Goal: Information Seeking & Learning: Learn about a topic

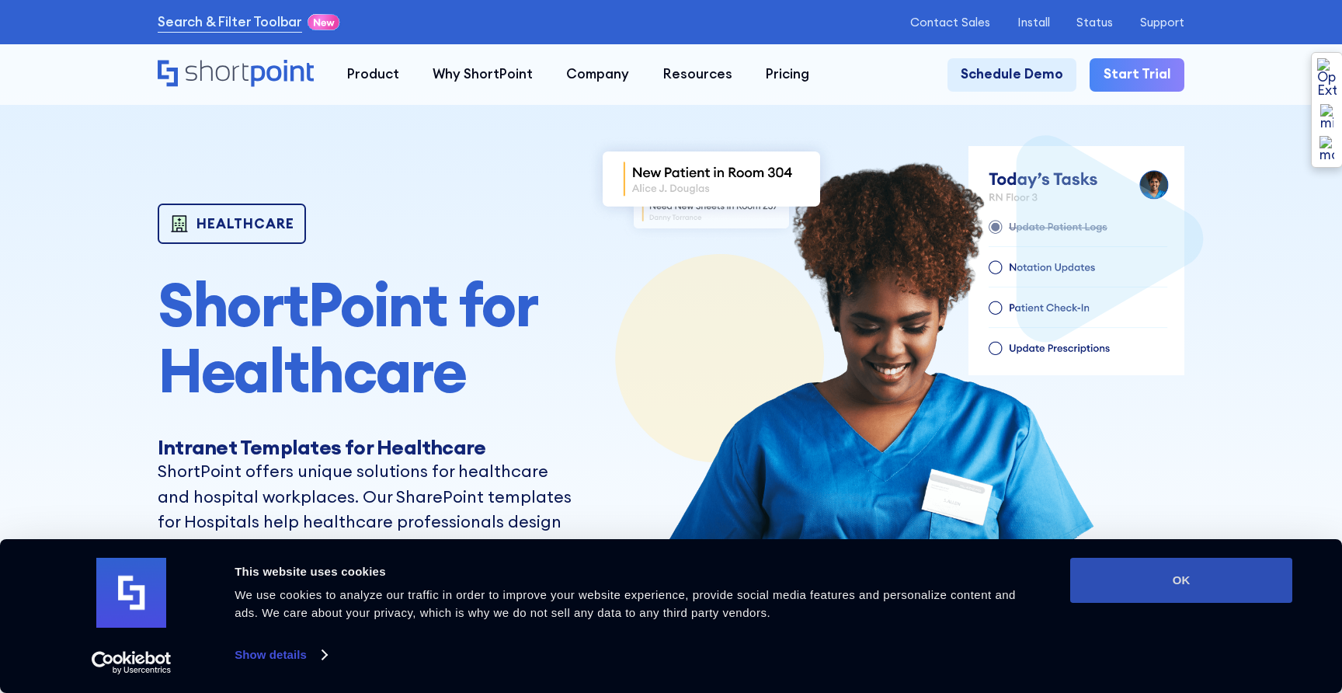
click at [1145, 596] on button "OK" at bounding box center [1181, 580] width 222 height 45
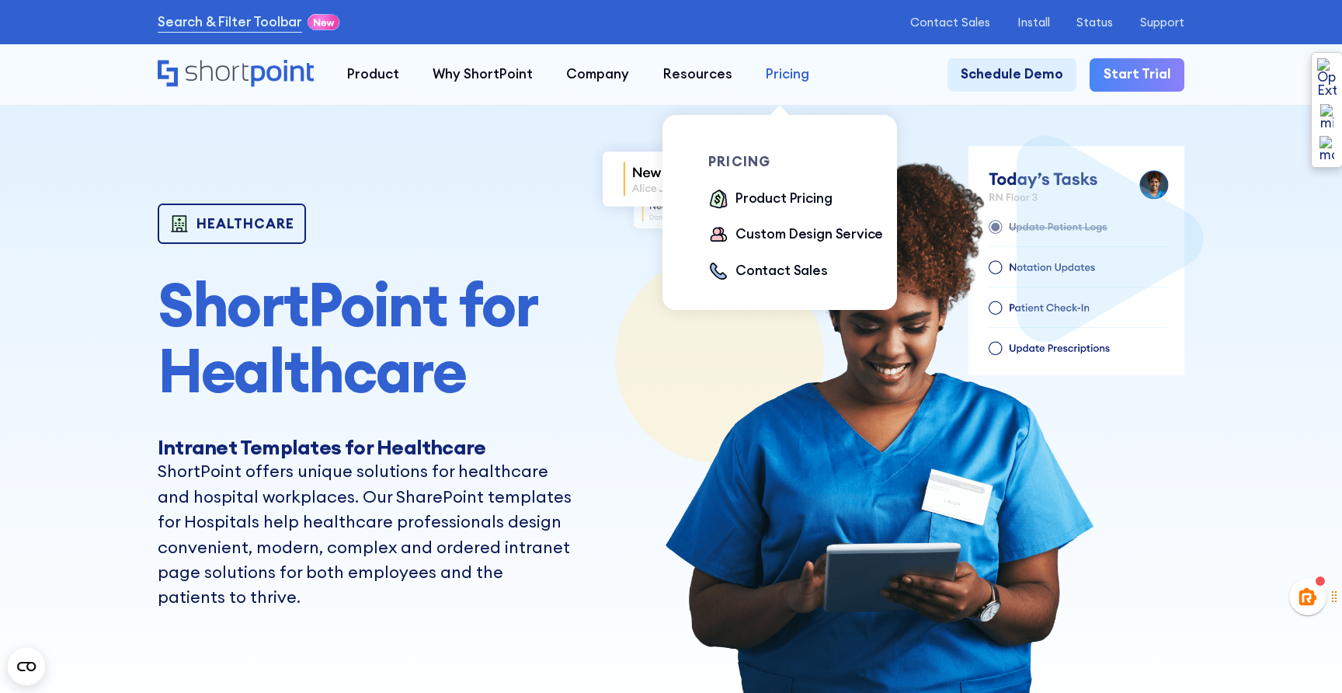
click at [779, 81] on div "Pricing" at bounding box center [787, 74] width 43 height 20
click at [771, 201] on div "Product Pricing" at bounding box center [783, 199] width 96 height 20
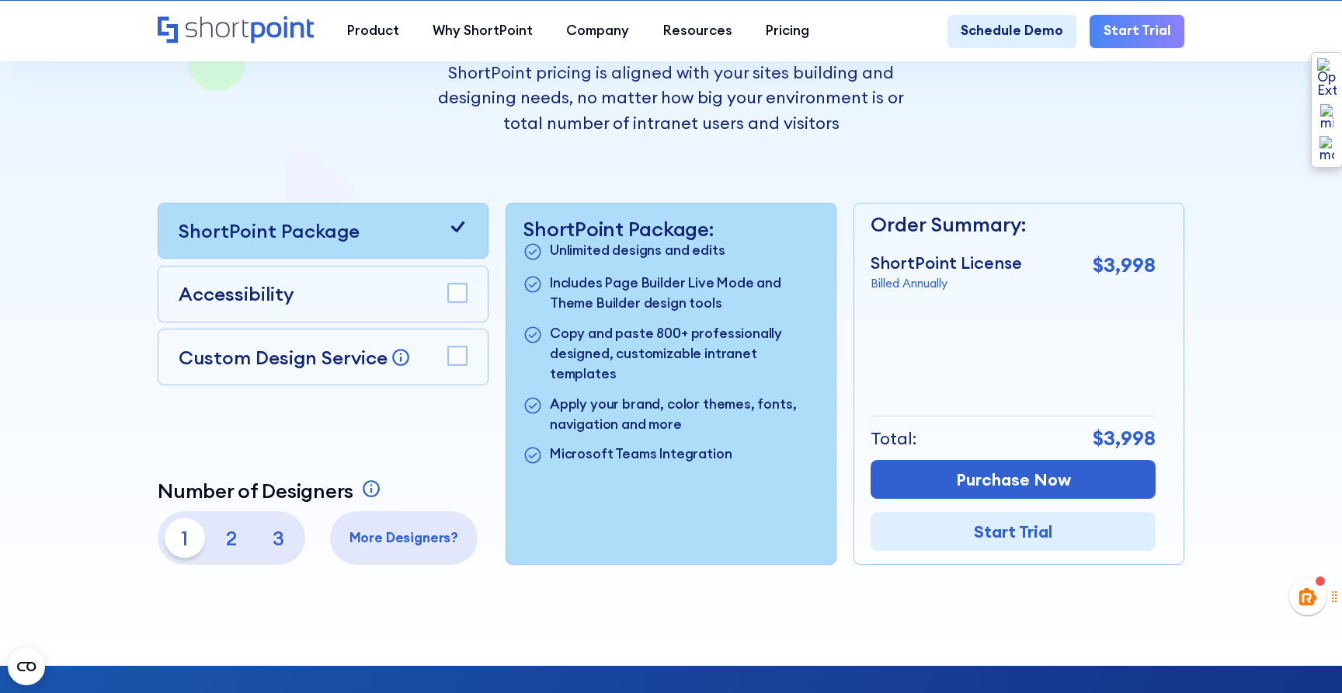
scroll to position [360, 0]
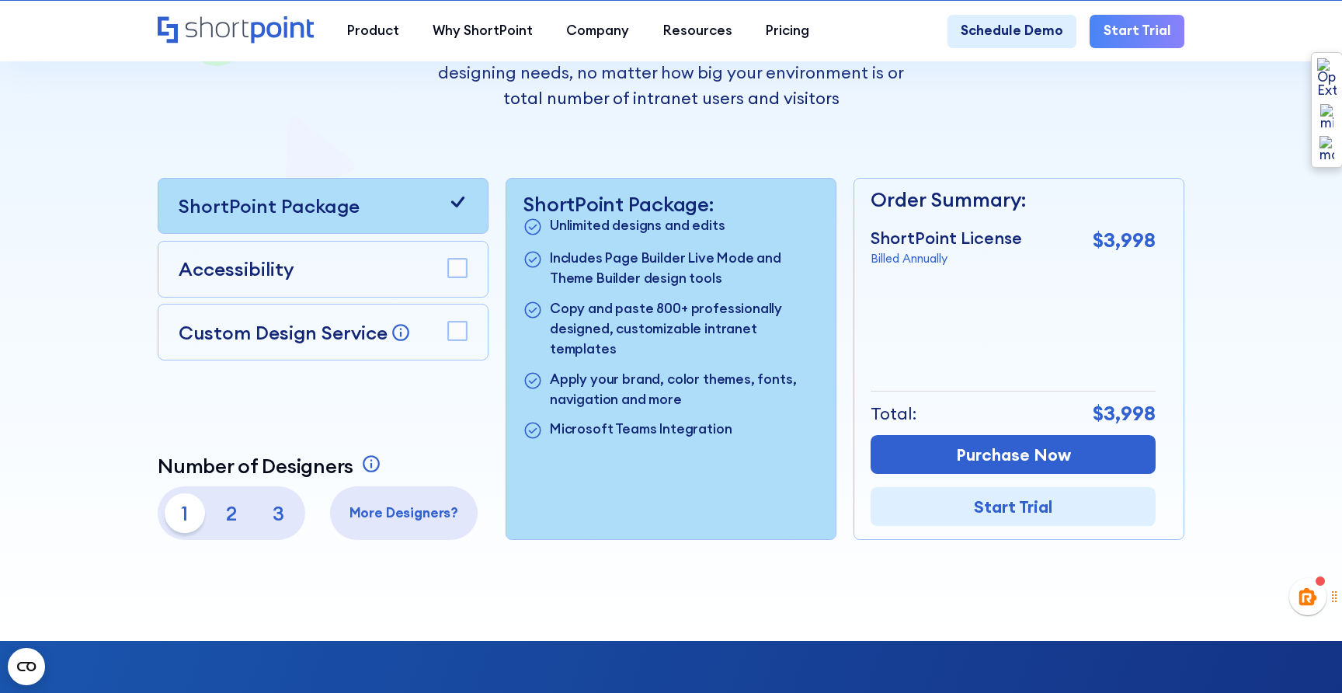
click at [468, 208] on div "ShortPoint Package" at bounding box center [323, 206] width 331 height 57
click at [449, 276] on rect at bounding box center [458, 268] width 19 height 19
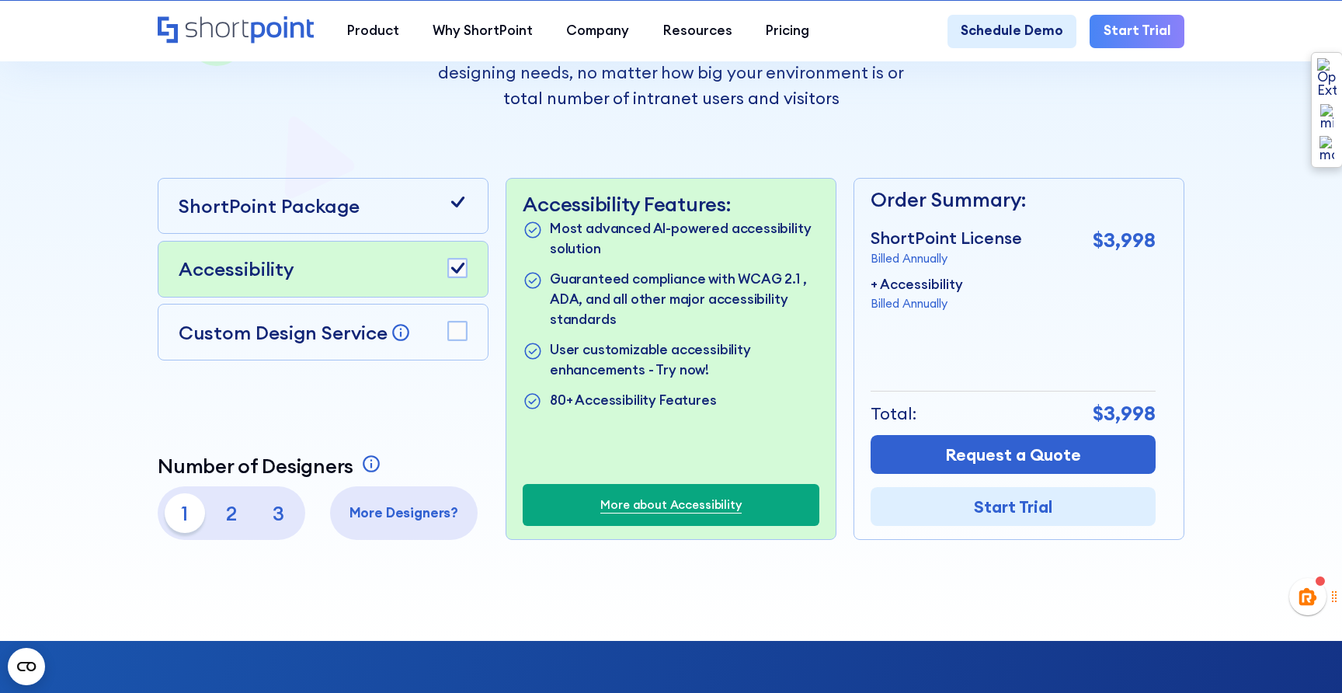
click at [449, 276] on rect at bounding box center [458, 268] width 19 height 19
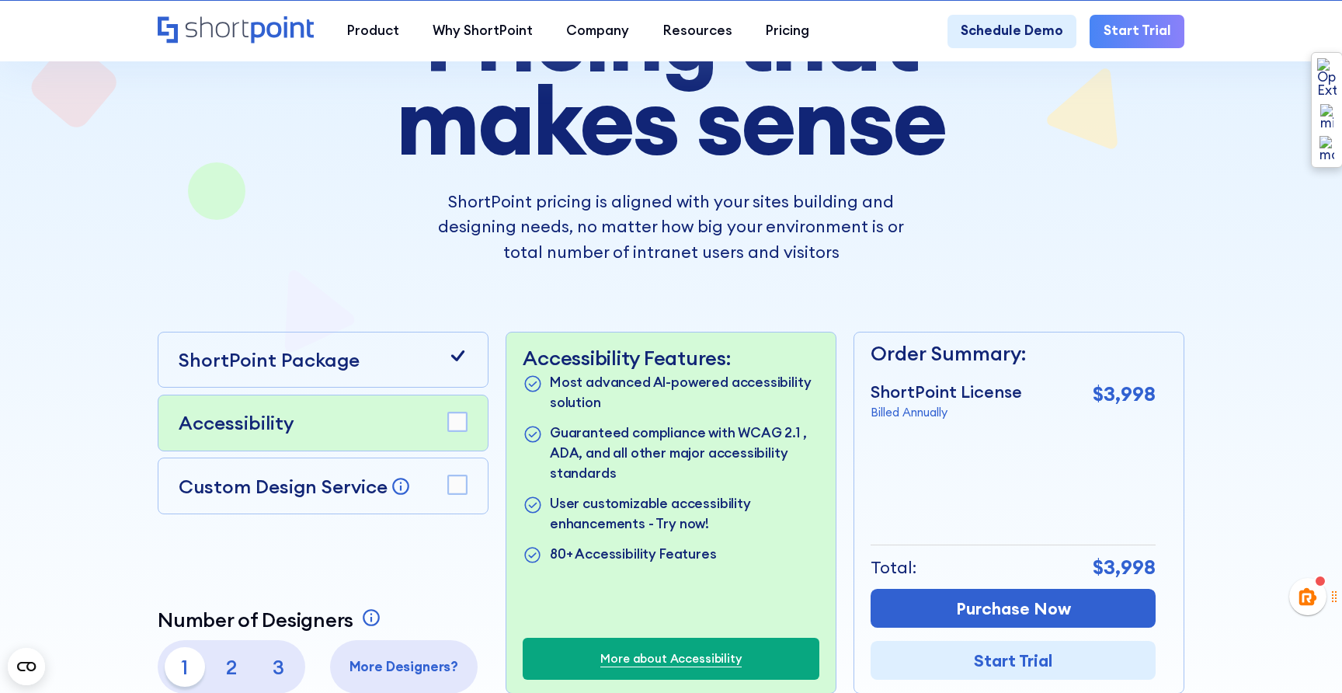
scroll to position [0, 0]
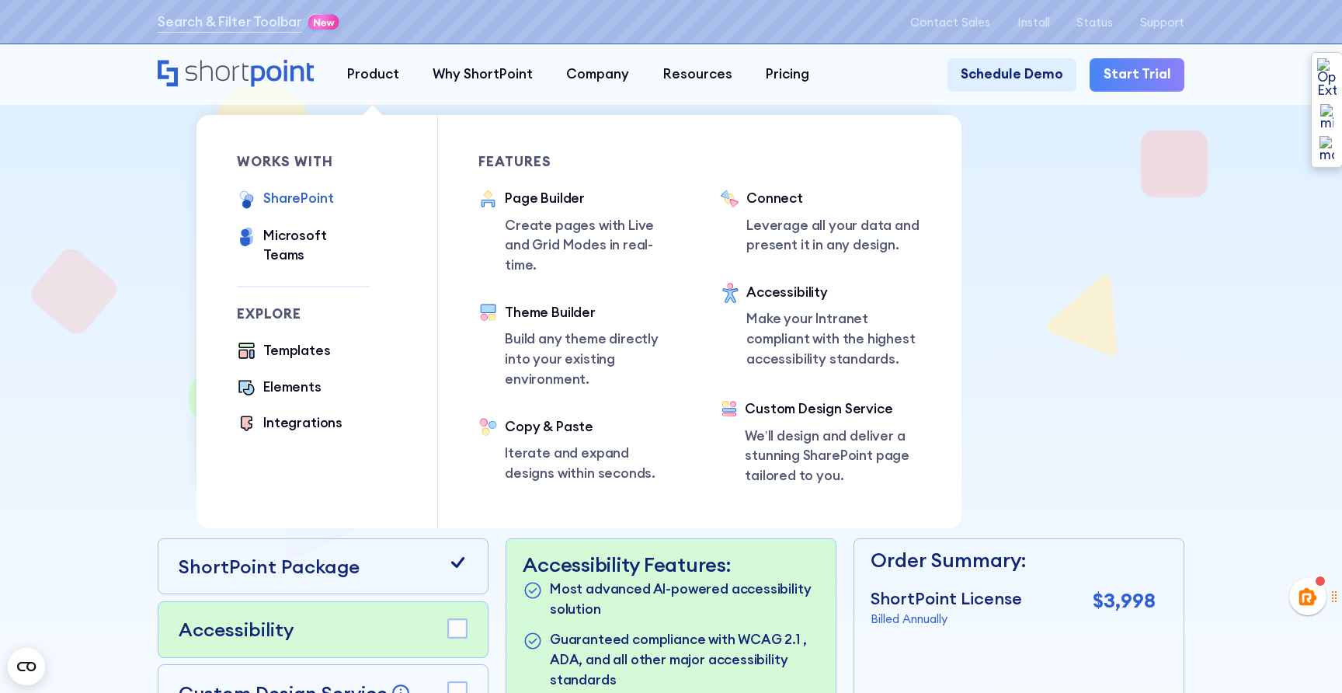
click at [319, 196] on div "SharePoint" at bounding box center [298, 199] width 70 height 20
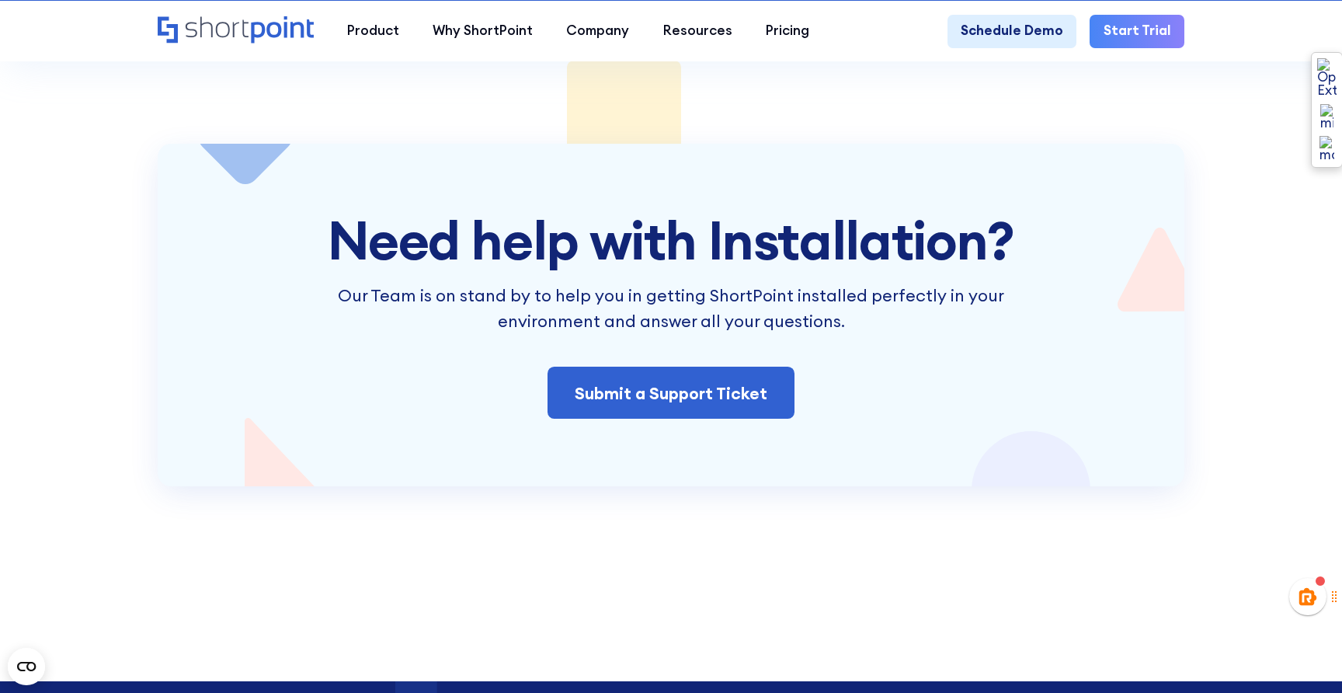
scroll to position [3251, 0]
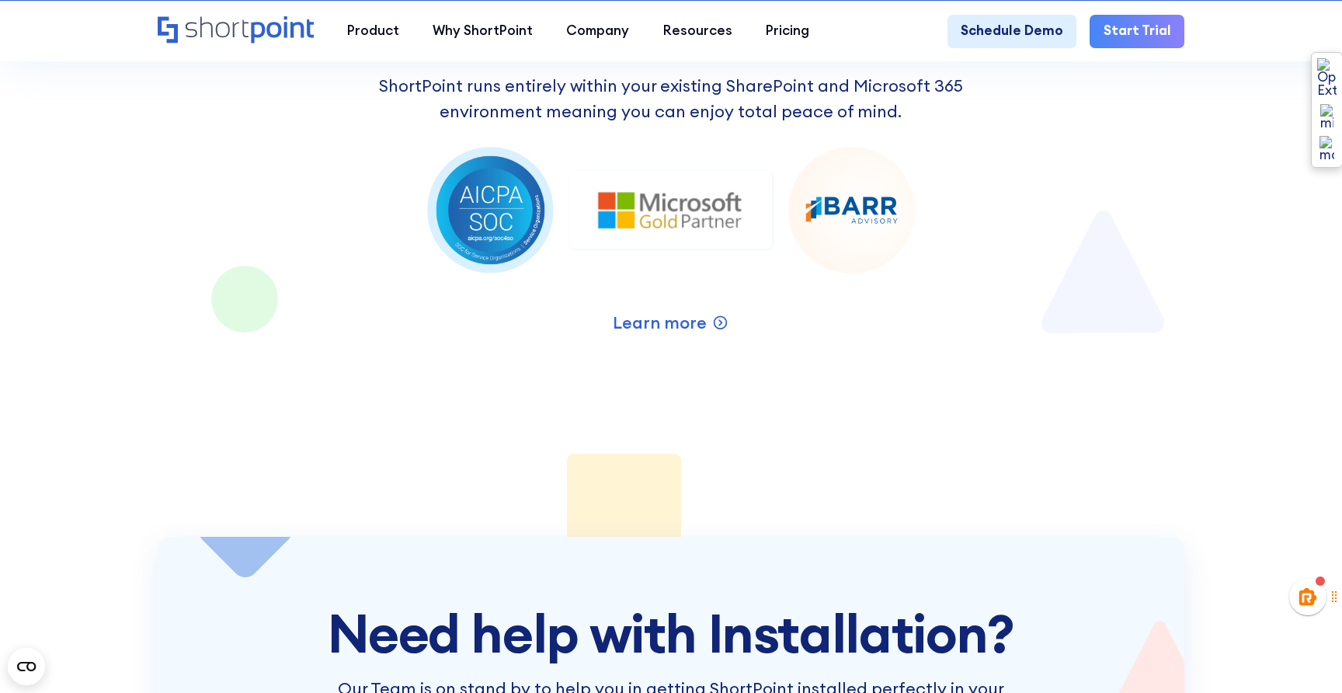
scroll to position [3222, 0]
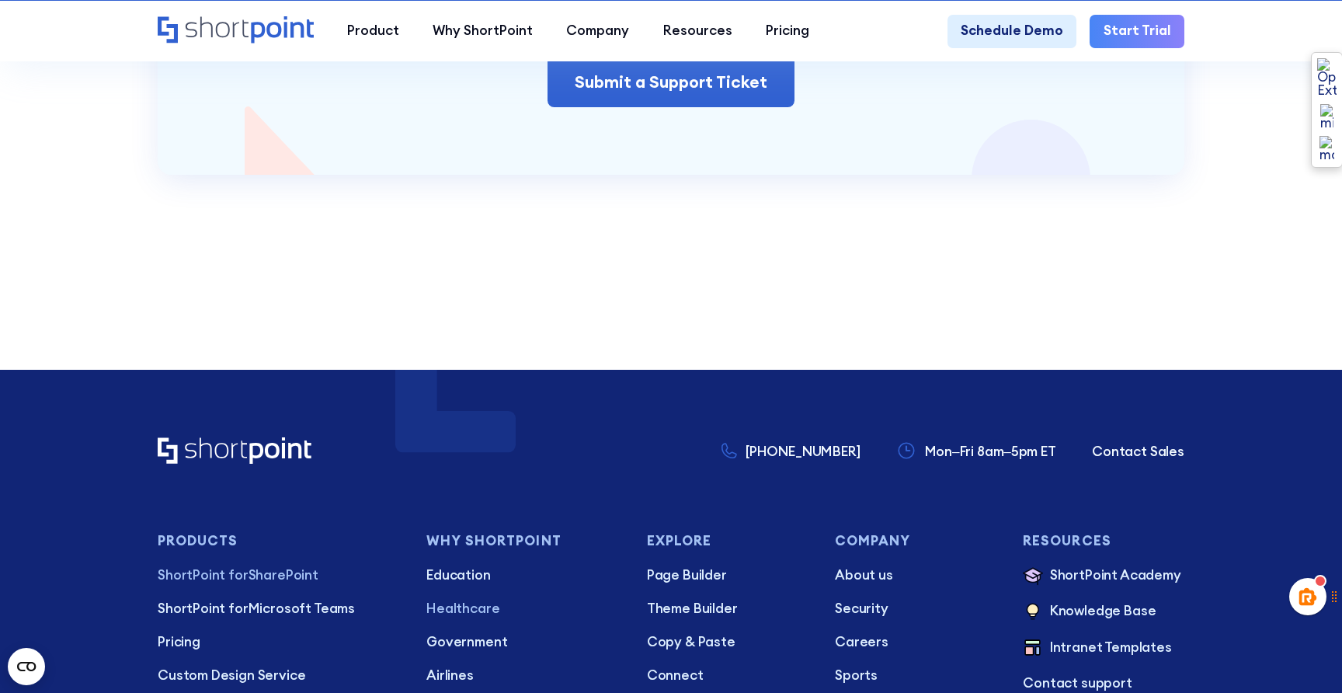
click at [478, 600] on p "Healthcare" at bounding box center [522, 609] width 193 height 20
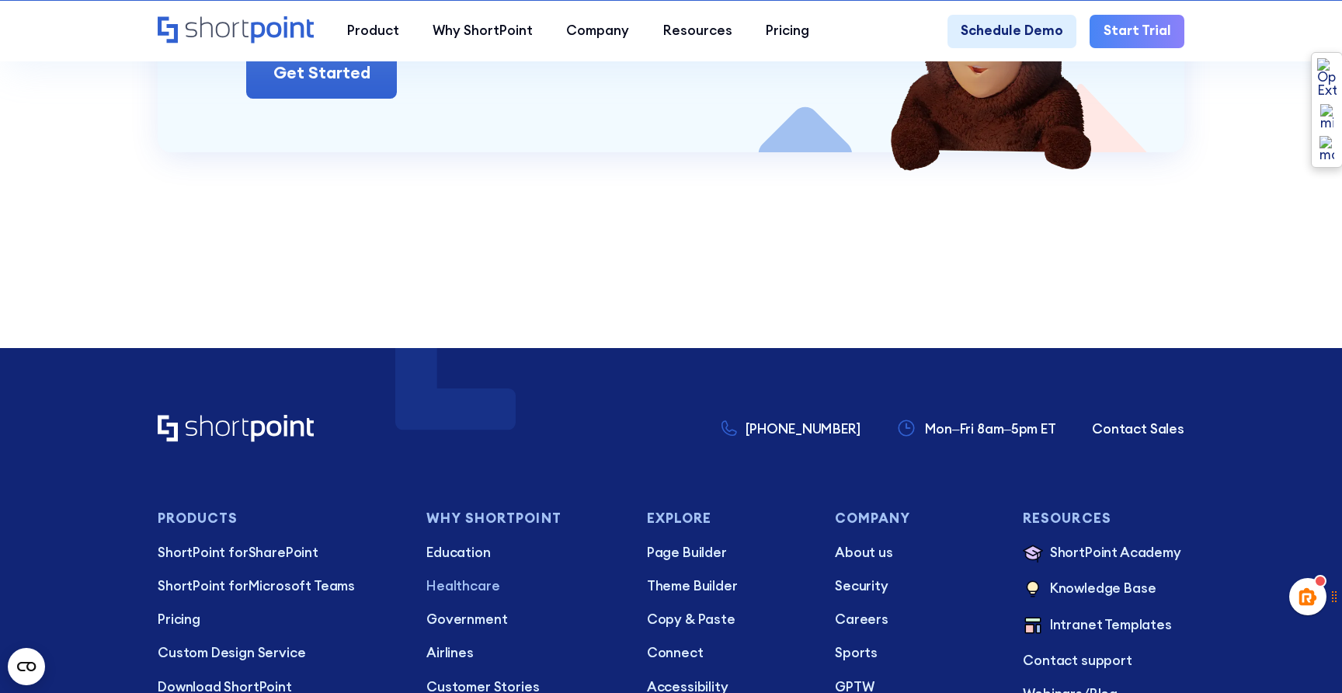
scroll to position [3590, 0]
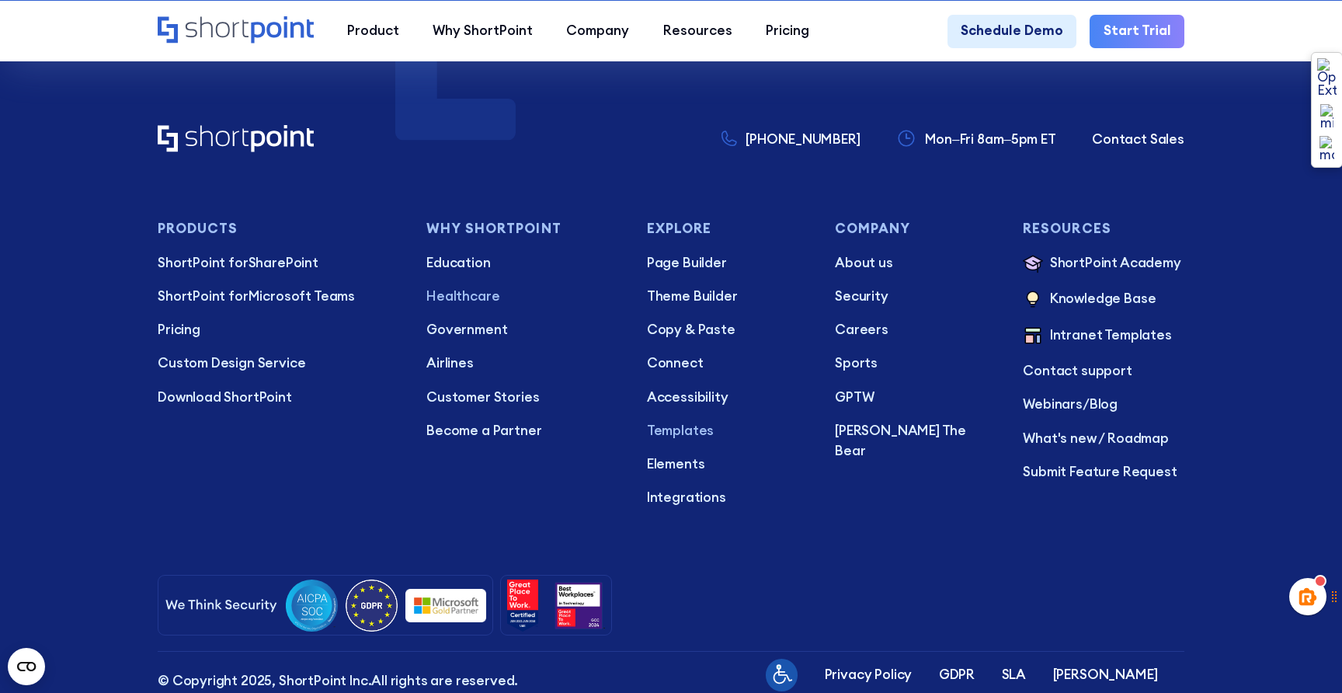
click at [688, 436] on p "Templates" at bounding box center [728, 431] width 162 height 20
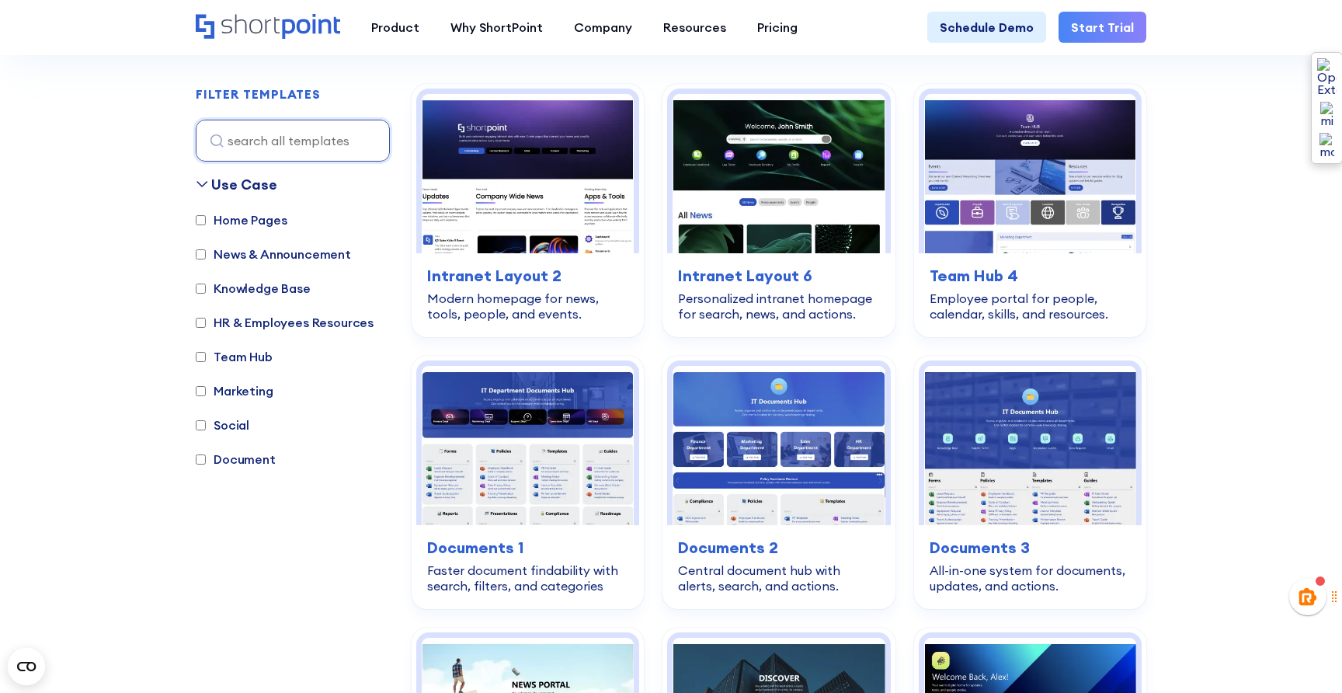
scroll to position [462, 0]
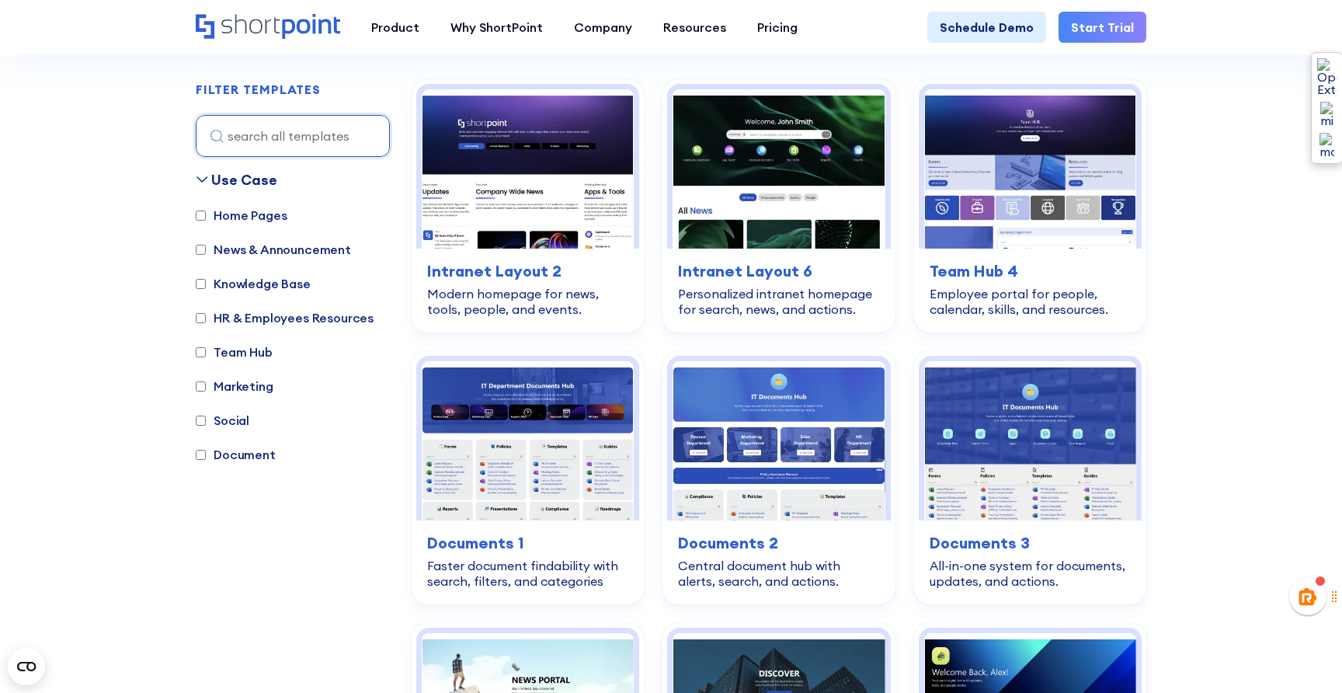
click at [201, 216] on input "Home Pages" at bounding box center [201, 215] width 10 height 10
checkbox input "true"
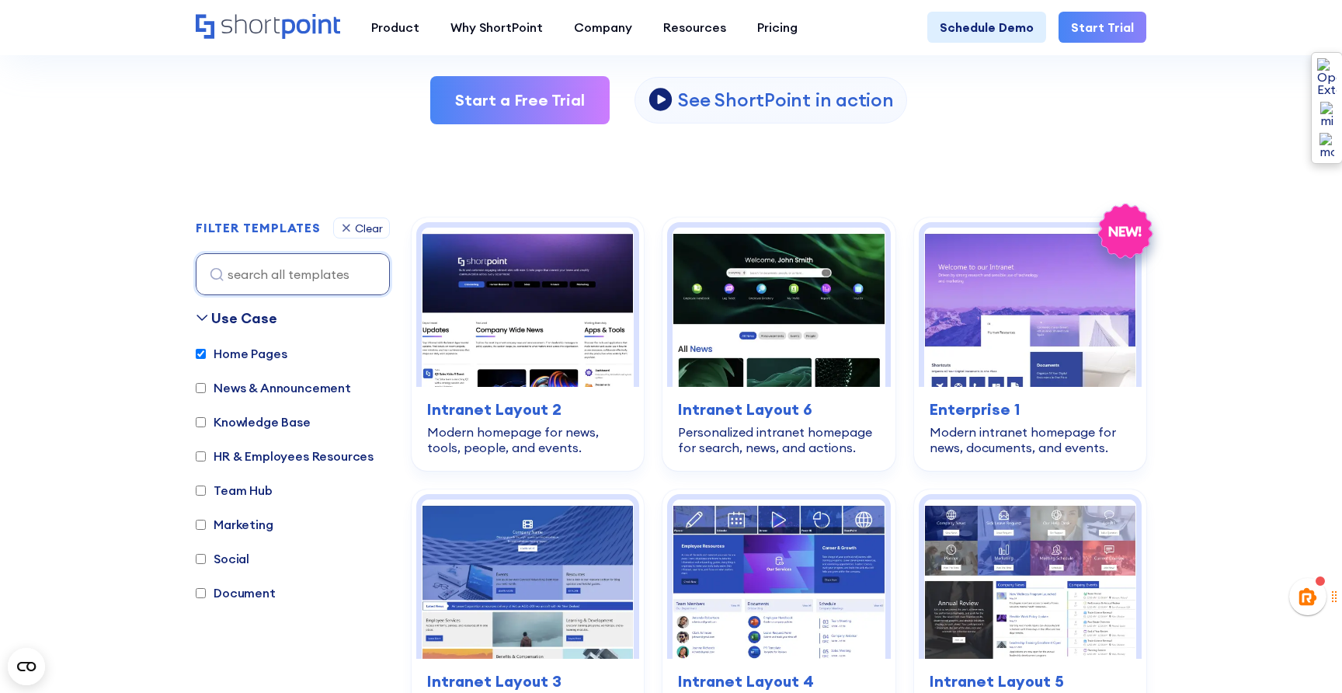
scroll to position [323, 0]
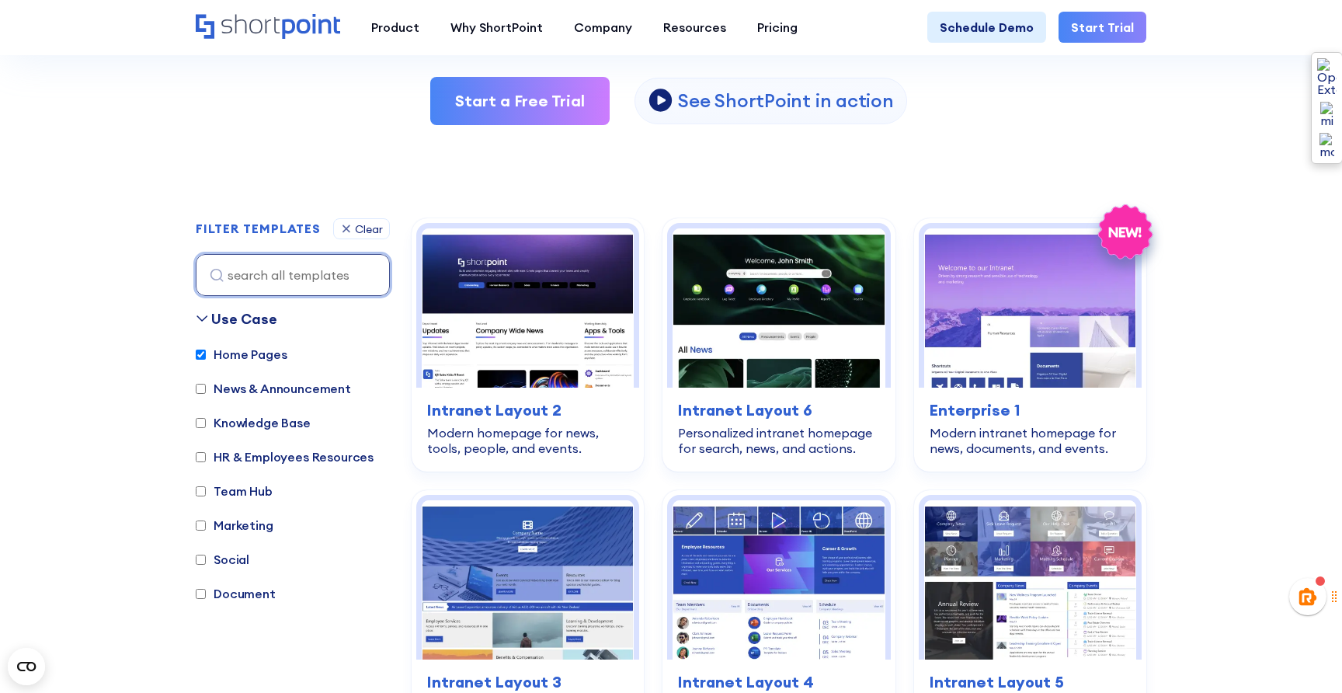
click at [240, 284] on input at bounding box center [293, 275] width 194 height 42
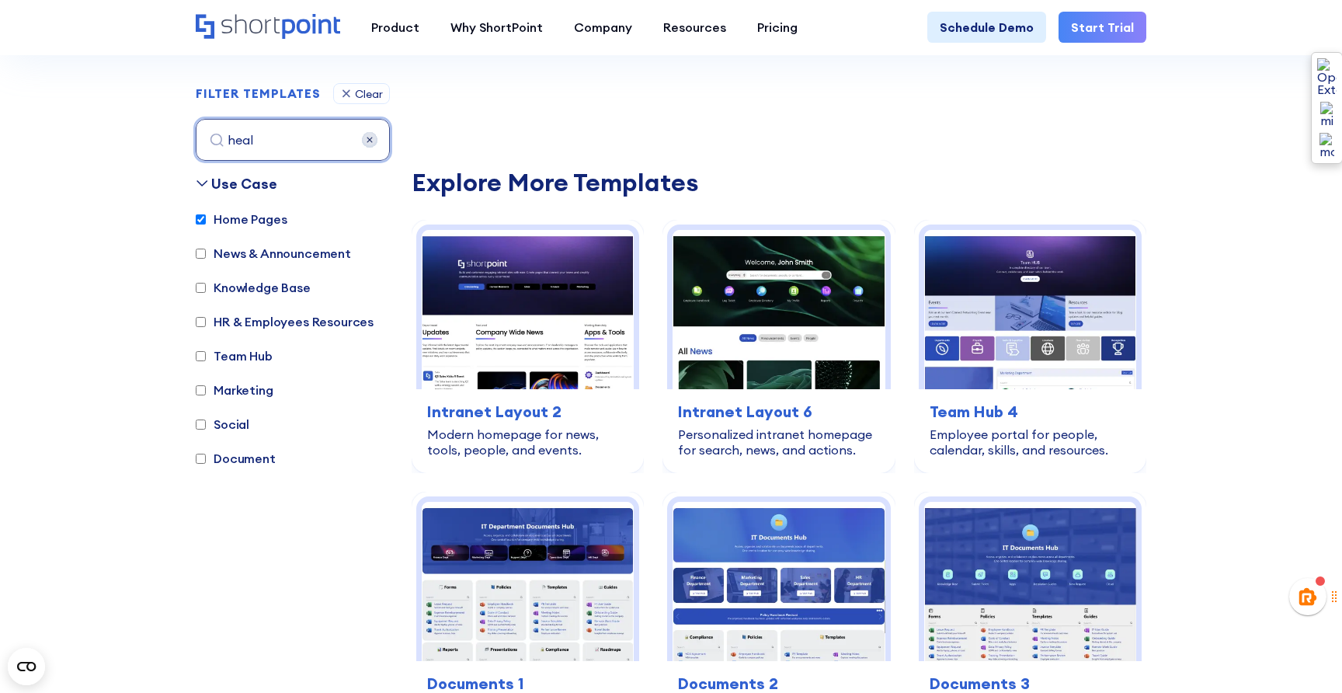
scroll to position [464, 0]
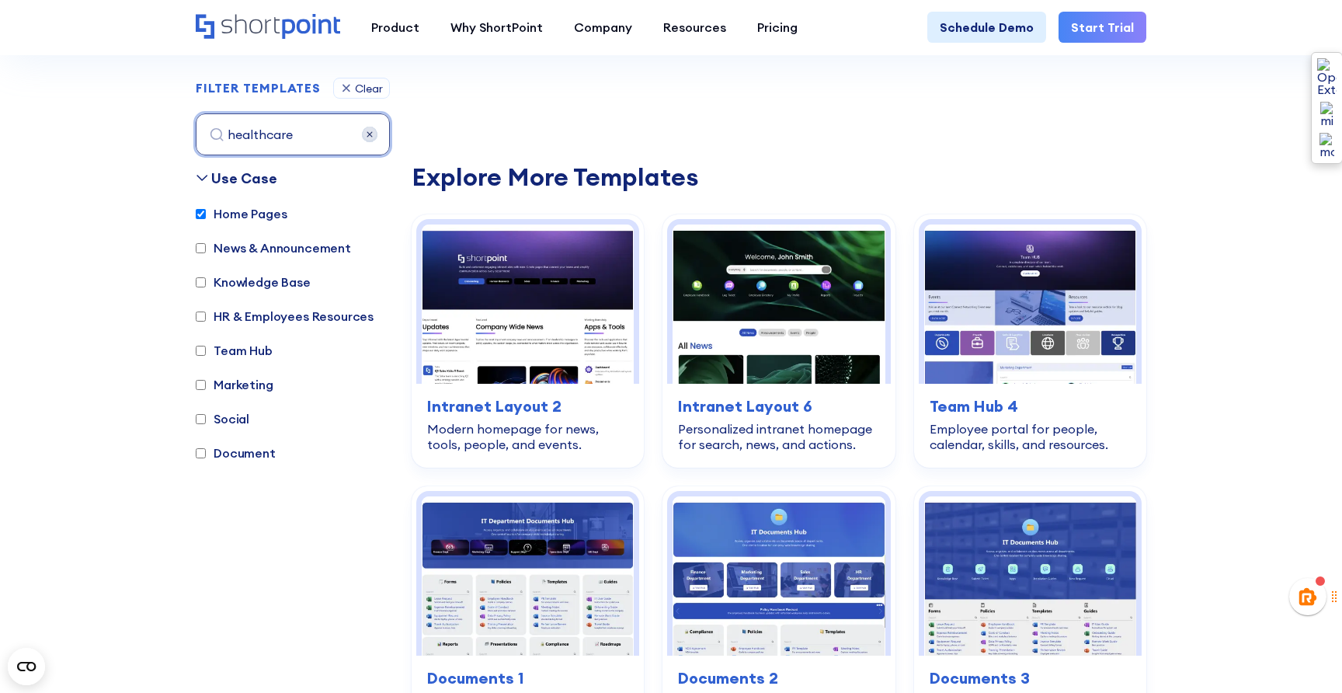
type input "healthcare"
click at [202, 217] on input "Home Pages" at bounding box center [201, 214] width 10 height 10
checkbox input "false"
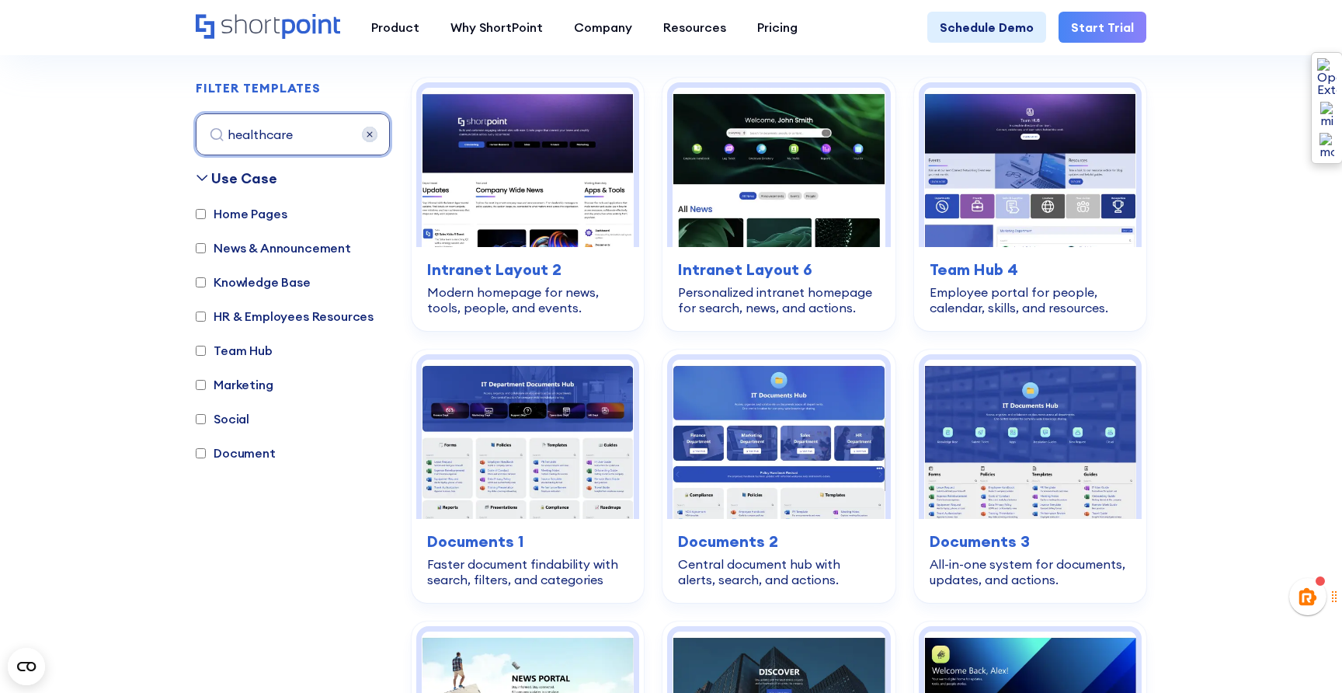
click at [291, 141] on input "healthcare" at bounding box center [293, 134] width 194 height 42
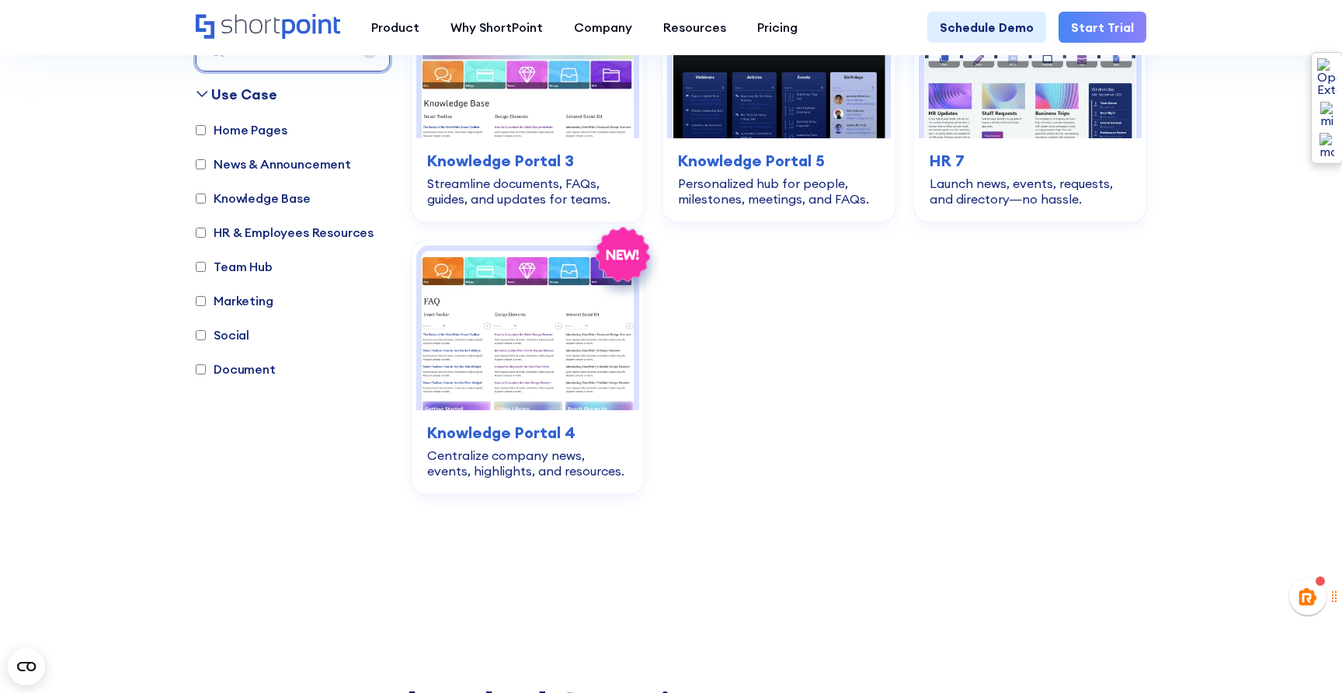
scroll to position [3631, 0]
